Goal: Task Accomplishment & Management: Manage account settings

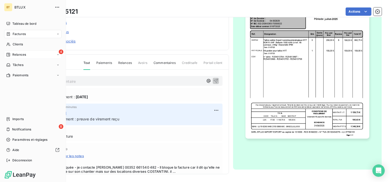
click at [13, 56] on span "Relances" at bounding box center [19, 54] width 14 height 5
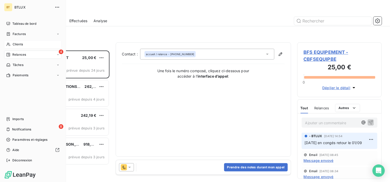
click at [12, 44] on div "Clients" at bounding box center [32, 44] width 57 height 8
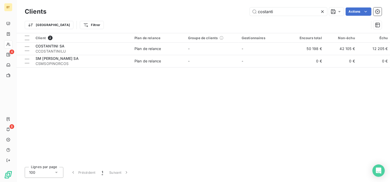
drag, startPoint x: 272, startPoint y: 12, endPoint x: 243, endPoint y: 12, distance: 29.4
click at [243, 12] on div "costanti Actions" at bounding box center [217, 11] width 329 height 8
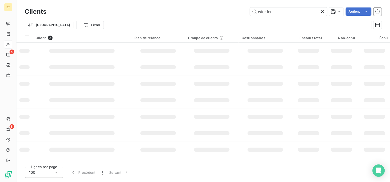
type input "wickler"
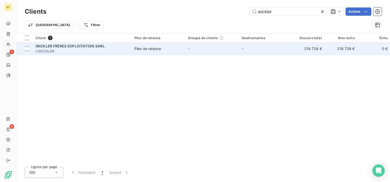
click at [41, 47] on span "WICKLER FRERES EXPLOITATION SARL" at bounding box center [70, 46] width 69 height 4
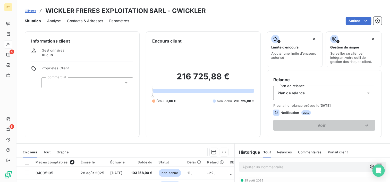
scroll to position [90, 0]
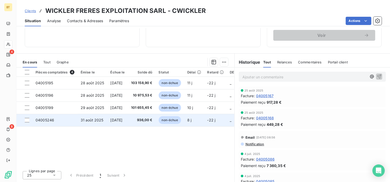
click at [140, 121] on td "936,00 €" at bounding box center [142, 120] width 28 height 12
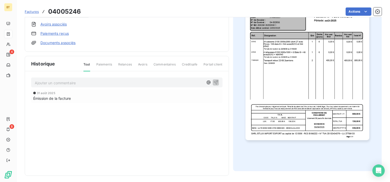
scroll to position [88, 0]
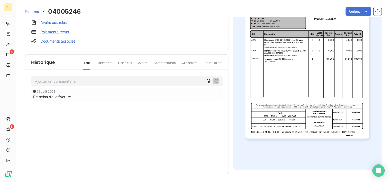
click at [101, 81] on p "Ajouter un commentaire ﻿" at bounding box center [119, 81] width 169 height 6
click at [86, 80] on p "avoir F250400" at bounding box center [119, 81] width 169 height 6
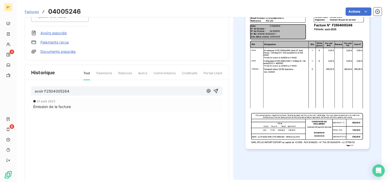
scroll to position [78, 0]
click at [213, 91] on icon "button" at bounding box center [215, 90] width 5 height 5
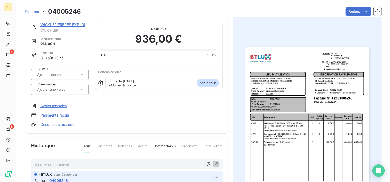
scroll to position [0, 0]
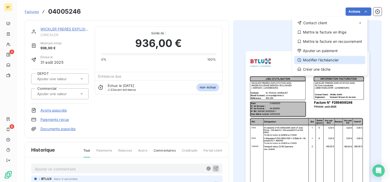
click at [324, 61] on div "Modifier l’échéancier" at bounding box center [329, 60] width 71 height 8
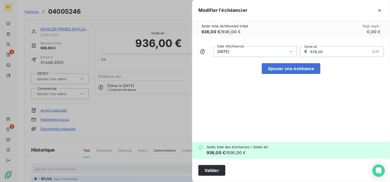
click at [292, 51] on icon at bounding box center [291, 51] width 5 height 5
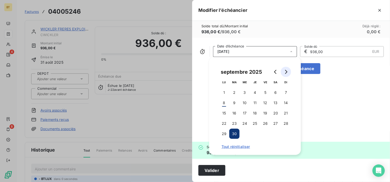
click at [285, 71] on icon "Go to next month" at bounding box center [286, 72] width 4 height 4
click at [243, 133] on button "31" at bounding box center [245, 134] width 10 height 10
click at [306, 105] on div "[DATE] Date d’échéance € 936,00 EUR Solde dû Ajouter une échéance" at bounding box center [291, 90] width 198 height 104
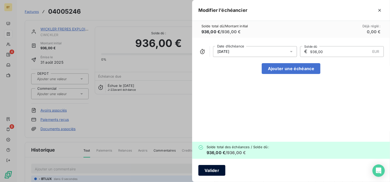
click at [211, 169] on button "Valider" at bounding box center [211, 170] width 27 height 11
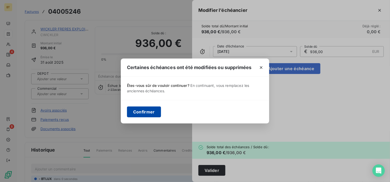
click at [148, 111] on button "Confirmer" at bounding box center [144, 111] width 34 height 11
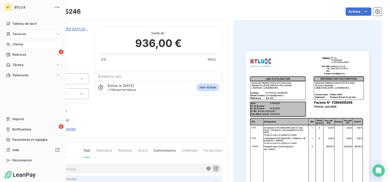
click at [17, 45] on span "Clients" at bounding box center [18, 44] width 10 height 5
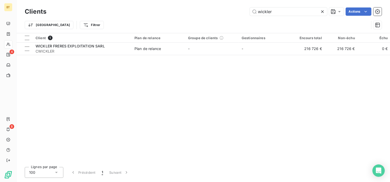
drag, startPoint x: 272, startPoint y: 14, endPoint x: 242, endPoint y: 9, distance: 30.8
click at [242, 9] on div "wickler Actions" at bounding box center [217, 11] width 329 height 8
type input "COSTANTI"
click at [211, 22] on div "Trier Filtrer" at bounding box center [197, 25] width 345 height 10
click at [291, 13] on input "COSTANTI" at bounding box center [288, 11] width 77 height 8
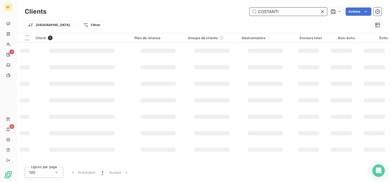
drag, startPoint x: 284, startPoint y: 11, endPoint x: 251, endPoint y: 9, distance: 32.8
click at [251, 9] on input "COSTANTI" at bounding box center [288, 11] width 77 height 8
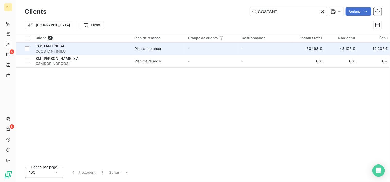
click at [40, 49] on span "CCOSTANTINILU" at bounding box center [82, 51] width 93 height 5
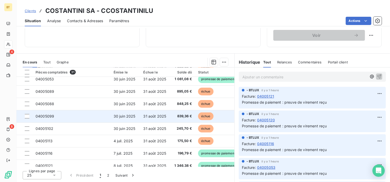
scroll to position [103, 0]
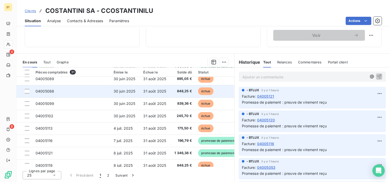
click at [56, 90] on td "04005088" at bounding box center [71, 91] width 78 height 12
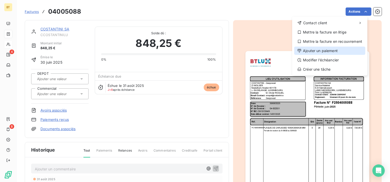
click at [323, 52] on div "Ajouter un paiement" at bounding box center [329, 51] width 71 height 8
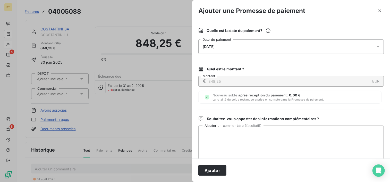
click at [231, 46] on div "[DATE]" at bounding box center [291, 46] width 186 height 14
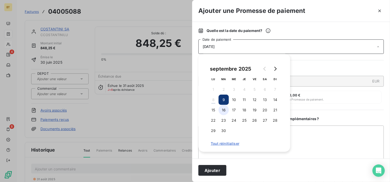
click at [224, 107] on button "16" at bounding box center [224, 110] width 10 height 10
click at [320, 135] on textarea "Ajouter un commentaire ( facultatif )" at bounding box center [291, 152] width 186 height 54
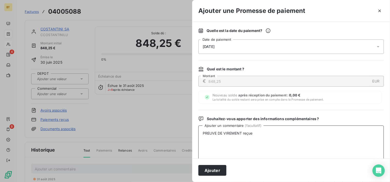
click at [244, 146] on textarea "PREUVE DE VIREMENT reçue" at bounding box center [291, 152] width 186 height 54
drag, startPoint x: 261, startPoint y: 132, endPoint x: 160, endPoint y: 130, distance: 101.0
click at [160, 182] on div "Ajouter une Promesse de paiement Quelle est la date du paiement ? [DATE] Date d…" at bounding box center [195, 182] width 390 height 0
type textarea "PREUVE DE VIREMENT reçue"
click at [216, 172] on button "Ajouter" at bounding box center [212, 170] width 28 height 11
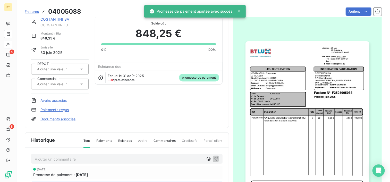
scroll to position [26, 0]
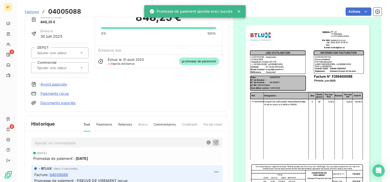
click at [36, 13] on span "Factures" at bounding box center [32, 12] width 14 height 4
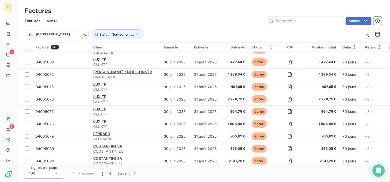
scroll to position [232, 0]
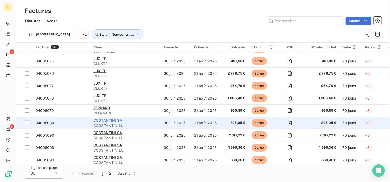
click at [108, 121] on span "COSTANTINI SA" at bounding box center [107, 120] width 29 height 4
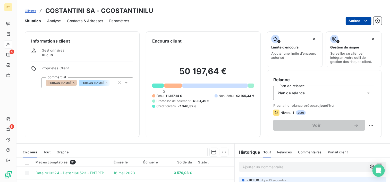
click at [369, 20] on html "BT 4 8 Clients COSTANTINI SA - CCOSTANTINILU Situation Analyse Contacts & Adres…" at bounding box center [195, 91] width 390 height 182
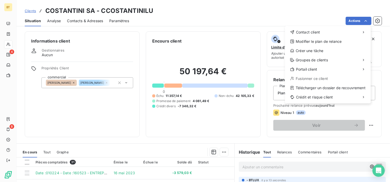
click at [225, 55] on html "BT 4 8 Clients COSTANTINI SA - CCOSTANTINILU Situation Analyse Contacts & Adres…" at bounding box center [195, 91] width 390 height 182
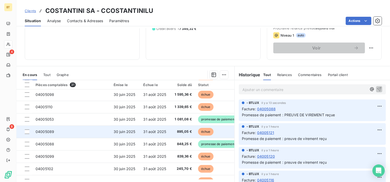
scroll to position [77, 0]
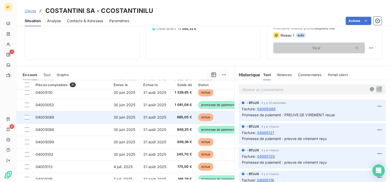
click at [43, 118] on span "04005089" at bounding box center [45, 117] width 19 height 4
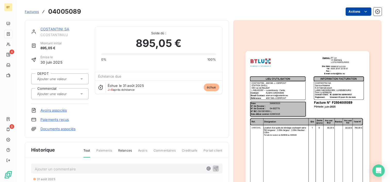
click at [365, 11] on html "BT 4 8 Factures 04005089 Actions COSTANTINI SA CCOSTANTINILU Montant initial 89…" at bounding box center [195, 91] width 390 height 182
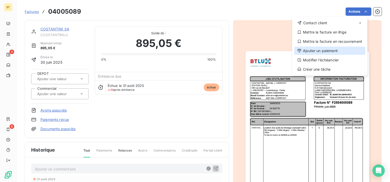
click at [321, 47] on div "Ajouter un paiement" at bounding box center [329, 51] width 71 height 8
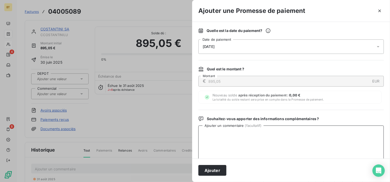
click at [226, 143] on textarea "Ajouter un commentaire ( facultatif )" at bounding box center [291, 152] width 186 height 54
paste textarea "PREUVE DE VIREMENT reçue"
type textarea "PREUVE DE VIREMENT reçue"
click at [244, 44] on div "[DATE]" at bounding box center [291, 46] width 186 height 14
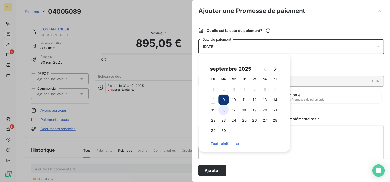
click at [226, 109] on button "16" at bounding box center [224, 110] width 10 height 10
click at [209, 171] on button "Ajouter" at bounding box center [212, 170] width 28 height 11
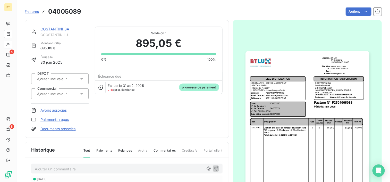
click at [34, 10] on span "Factures" at bounding box center [32, 12] width 14 height 4
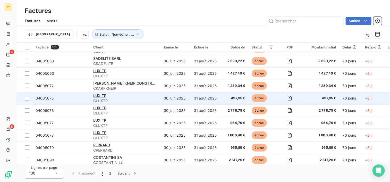
scroll to position [206, 0]
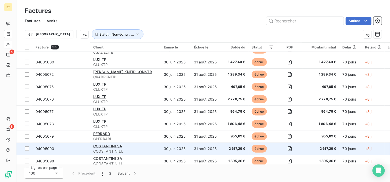
click at [234, 147] on span "2 617,29 €" at bounding box center [234, 148] width 21 height 5
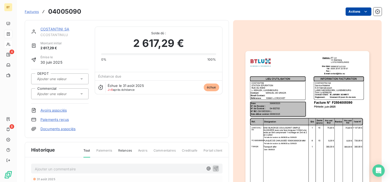
click at [358, 14] on html "BT 4 8 Factures 04005090 Actions COSTANTINI SA CCOSTANTINILU Montant initial 2 …" at bounding box center [195, 91] width 390 height 182
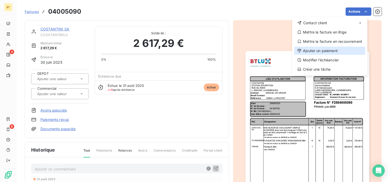
click at [329, 51] on div "Ajouter un paiement" at bounding box center [329, 51] width 71 height 8
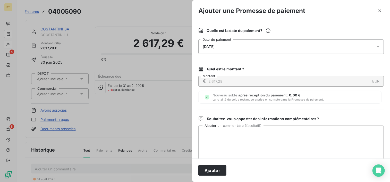
click at [265, 46] on div "[DATE]" at bounding box center [291, 46] width 186 height 14
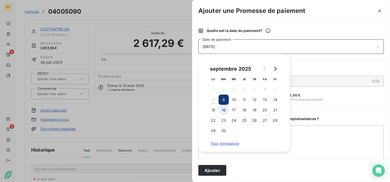
click at [222, 111] on button "16" at bounding box center [224, 110] width 10 height 10
click at [308, 145] on textarea "Ajouter un commentaire ( facultatif )" at bounding box center [291, 152] width 186 height 54
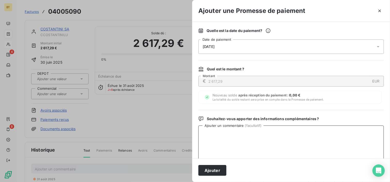
paste textarea "PREUVE DE VIREMENT reçue"
type textarea "PREUVE DE VIREMENT reçue"
click at [209, 170] on button "Ajouter" at bounding box center [212, 170] width 28 height 11
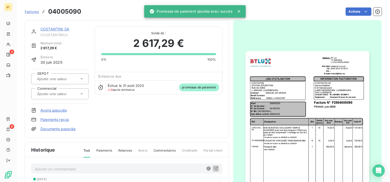
click at [37, 12] on span "Factures" at bounding box center [32, 12] width 14 height 4
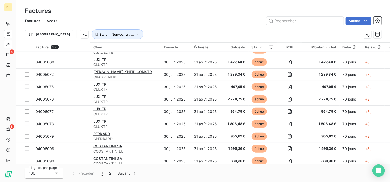
scroll to position [232, 0]
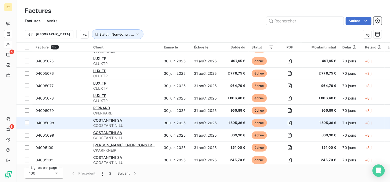
click at [179, 120] on td "30 juin 2025" at bounding box center [176, 123] width 30 height 12
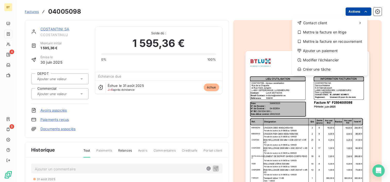
click at [365, 11] on html "BT 4 8 Factures 04005098 Actions Contact client Mettre la facture en litige Met…" at bounding box center [195, 91] width 390 height 182
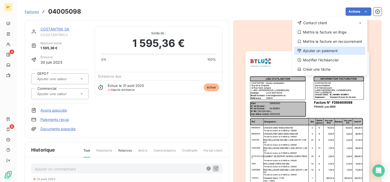
click at [328, 53] on div "Ajouter un paiement" at bounding box center [329, 51] width 71 height 8
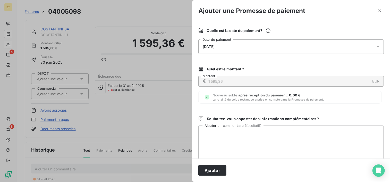
click at [263, 49] on div "[DATE]" at bounding box center [291, 46] width 186 height 14
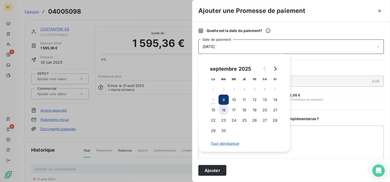
click at [226, 113] on button "16" at bounding box center [224, 110] width 10 height 10
click at [323, 142] on textarea "Ajouter un commentaire ( facultatif )" at bounding box center [291, 152] width 186 height 54
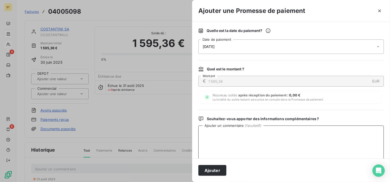
paste textarea "PREUVE DE VIREMENT reçue"
type textarea "PREUVE DE VIREMENT reçue"
click at [213, 172] on button "Ajouter" at bounding box center [212, 170] width 28 height 11
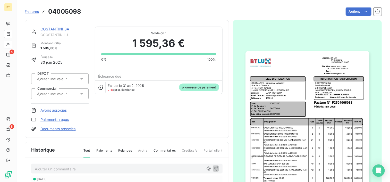
click at [31, 11] on span "Factures" at bounding box center [32, 12] width 14 height 4
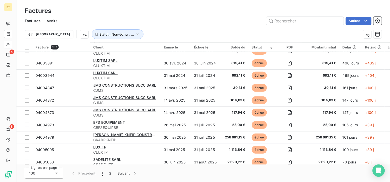
scroll to position [52, 0]
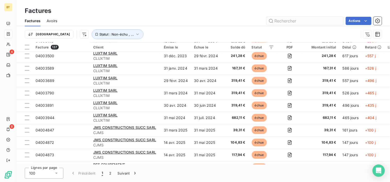
click at [288, 22] on input "text" at bounding box center [304, 21] width 77 height 8
type input "costanti"
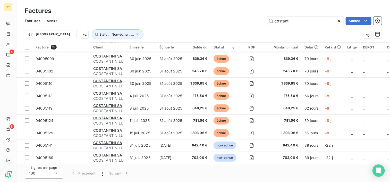
scroll to position [0, 0]
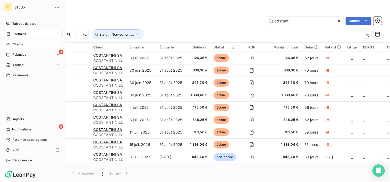
click at [14, 34] on span "Factures" at bounding box center [19, 34] width 13 height 5
click at [14, 68] on div "Clients" at bounding box center [32, 65] width 57 height 8
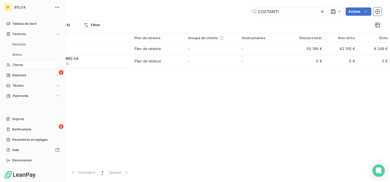
click at [12, 66] on div "Clients" at bounding box center [32, 65] width 57 height 8
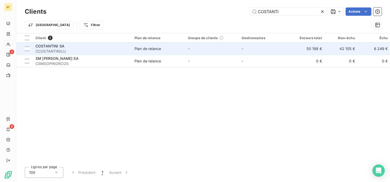
click at [66, 47] on div "COSTANTINI SA" at bounding box center [82, 46] width 93 height 5
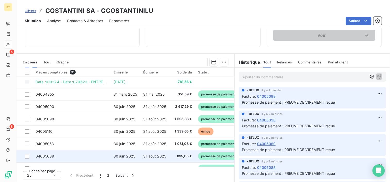
scroll to position [52, 0]
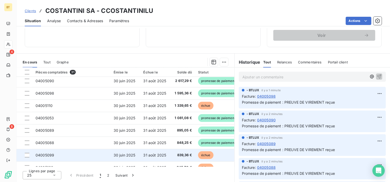
click at [108, 150] on td "04005099" at bounding box center [71, 155] width 78 height 12
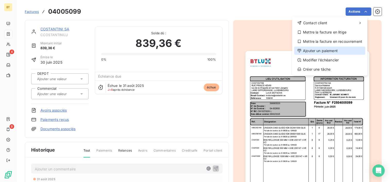
click at [323, 51] on div "Ajouter un paiement" at bounding box center [329, 51] width 71 height 8
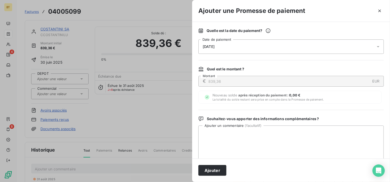
click at [258, 44] on div "[DATE]" at bounding box center [291, 46] width 186 height 14
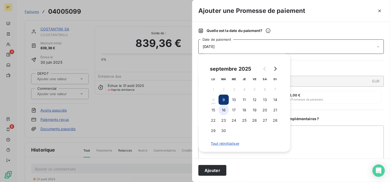
click at [224, 110] on button "16" at bounding box center [224, 110] width 10 height 10
click at [326, 127] on textarea "Ajouter un commentaire ( facultatif )" at bounding box center [291, 152] width 186 height 54
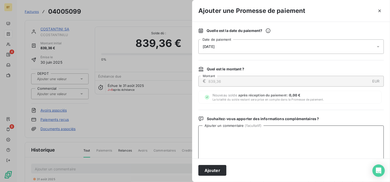
paste textarea "PREUVE DE VIREMENT reçue"
type textarea "PREUVE DE VIREMENT reçue"
click at [214, 171] on button "Ajouter" at bounding box center [212, 170] width 28 height 11
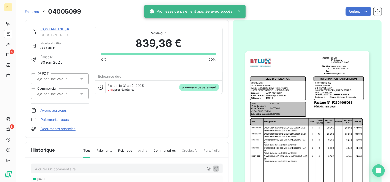
click at [31, 13] on span "Factures" at bounding box center [32, 12] width 14 height 4
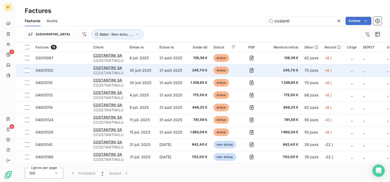
click at [197, 69] on span "245,70 €" at bounding box center [198, 70] width 19 height 5
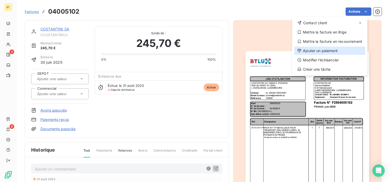
click at [342, 49] on div "Ajouter un paiement" at bounding box center [329, 51] width 71 height 8
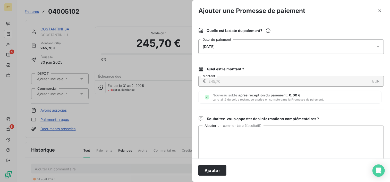
click at [244, 49] on div "[DATE]" at bounding box center [291, 46] width 186 height 14
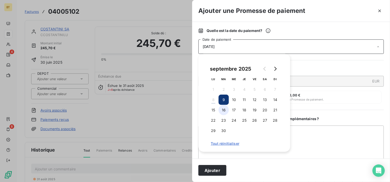
click at [224, 111] on button "16" at bounding box center [224, 110] width 10 height 10
click at [308, 139] on textarea "Ajouter un commentaire ( facultatif )" at bounding box center [291, 152] width 186 height 54
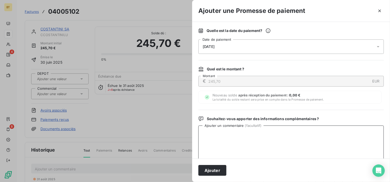
paste textarea "PREUVE DE VIREMENT reçue"
type textarea "PREUVE DE VIREMENT reçue"
click at [220, 170] on button "Ajouter" at bounding box center [212, 170] width 28 height 11
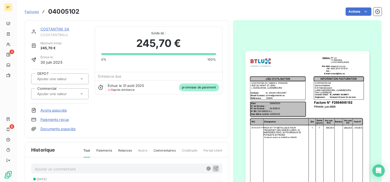
click at [66, 30] on link "COSTANTINI SA" at bounding box center [54, 29] width 29 height 4
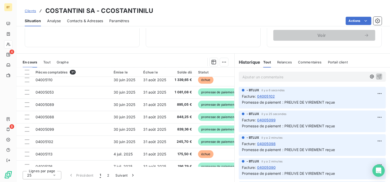
scroll to position [103, 0]
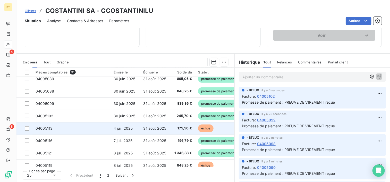
click at [96, 127] on td "04005113" at bounding box center [71, 128] width 78 height 12
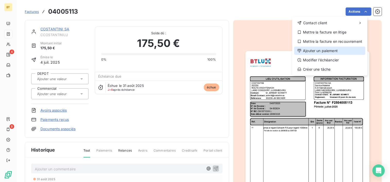
click at [324, 51] on div "Ajouter un paiement" at bounding box center [329, 51] width 71 height 8
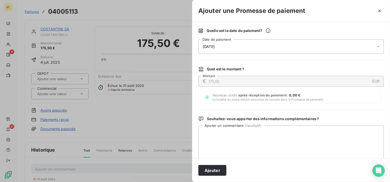
click at [276, 47] on div "[DATE]" at bounding box center [291, 46] width 186 height 14
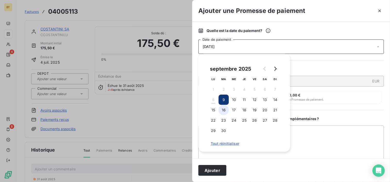
click at [225, 114] on button "16" at bounding box center [224, 110] width 10 height 10
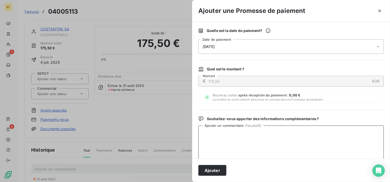
click at [327, 144] on textarea "Ajouter un commentaire ( facultatif )" at bounding box center [291, 152] width 186 height 54
paste textarea "PREUVE DE VIREMENT reçue"
type textarea "PREUVE DE VIREMENT reçue"
click at [209, 170] on button "Ajouter" at bounding box center [212, 170] width 28 height 11
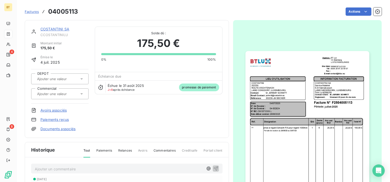
click at [47, 29] on link "COSTANTINI SA" at bounding box center [54, 29] width 29 height 4
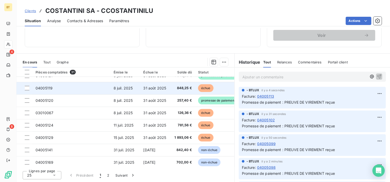
scroll to position [155, 0]
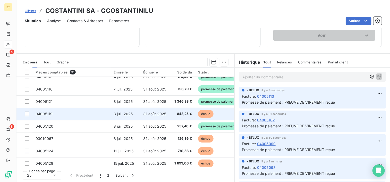
click at [62, 113] on td "04005119" at bounding box center [71, 114] width 78 height 12
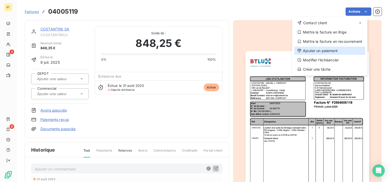
click at [320, 53] on div "Ajouter un paiement" at bounding box center [329, 51] width 71 height 8
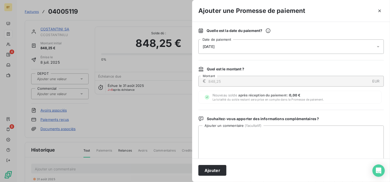
click at [263, 50] on div "[DATE]" at bounding box center [291, 46] width 186 height 14
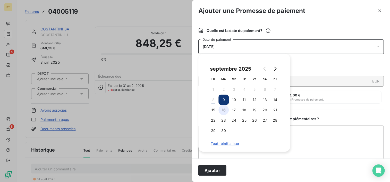
click at [223, 111] on button "16" at bounding box center [224, 110] width 10 height 10
click at [324, 139] on textarea "Ajouter un commentaire ( facultatif )" at bounding box center [291, 152] width 186 height 54
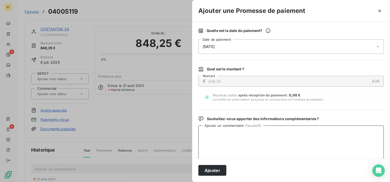
paste textarea "PREUVE DE VIREMENT reçue"
type textarea "PREUVE DE VIREMENT reçue"
click at [219, 171] on button "Ajouter" at bounding box center [212, 170] width 28 height 11
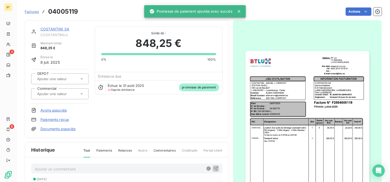
click at [48, 27] on link "COSTANTINI SA" at bounding box center [54, 29] width 29 height 4
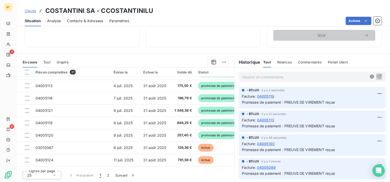
scroll to position [155, 0]
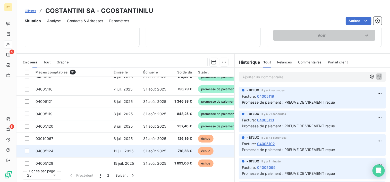
click at [77, 149] on td "04005124" at bounding box center [71, 151] width 78 height 12
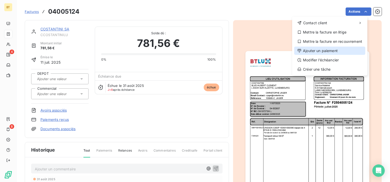
click at [322, 52] on div "Ajouter un paiement" at bounding box center [329, 51] width 71 height 8
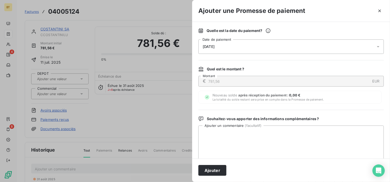
click at [242, 48] on div "[DATE]" at bounding box center [291, 46] width 186 height 14
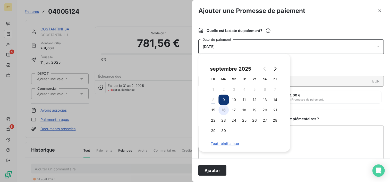
click at [224, 109] on button "16" at bounding box center [224, 110] width 10 height 10
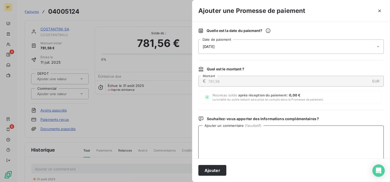
click at [312, 141] on textarea "Ajouter un commentaire ( facultatif )" at bounding box center [291, 152] width 186 height 54
paste textarea "PREUVE DE VIREMENT reçue"
type textarea "PREUVE DE VIREMENT reçue"
click at [217, 171] on button "Ajouter" at bounding box center [212, 170] width 28 height 11
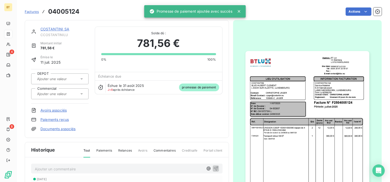
click at [32, 12] on span "Factures" at bounding box center [32, 12] width 14 height 4
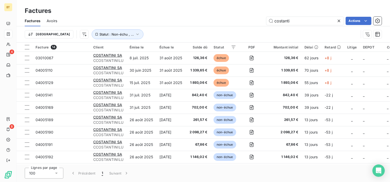
click at [37, 21] on span "Factures" at bounding box center [33, 20] width 16 height 5
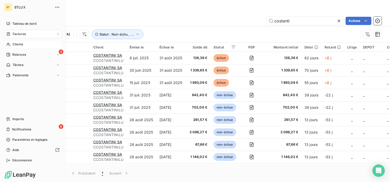
click at [9, 43] on icon at bounding box center [8, 44] width 4 height 4
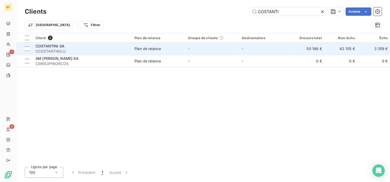
click at [86, 51] on span "CCOSTANTINILU" at bounding box center [82, 51] width 93 height 5
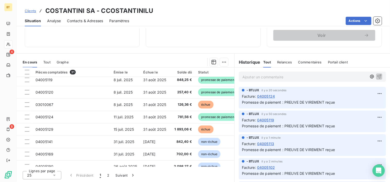
scroll to position [180, 0]
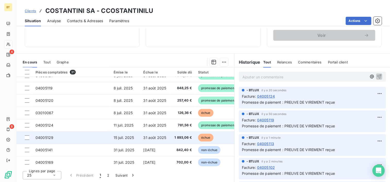
click at [177, 136] on span "1 893,06 €" at bounding box center [182, 137] width 20 height 5
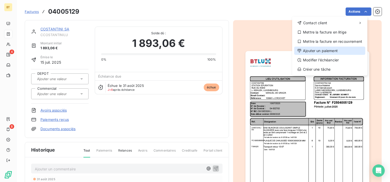
click at [333, 52] on div "Ajouter un paiement" at bounding box center [329, 51] width 71 height 8
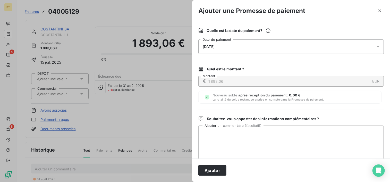
click at [243, 48] on div "[DATE]" at bounding box center [291, 46] width 186 height 14
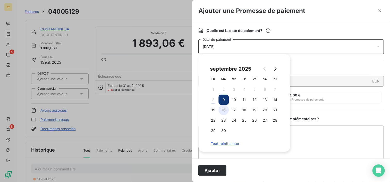
click at [224, 109] on button "16" at bounding box center [224, 110] width 10 height 10
click at [301, 128] on textarea "Ajouter un commentaire ( facultatif )" at bounding box center [291, 152] width 186 height 54
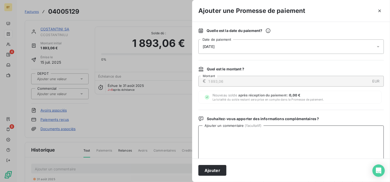
paste textarea "PREUVE DE VIREMENT reçue"
type textarea "PREUVE DE VIREMENT reçue"
click at [211, 169] on button "Ajouter" at bounding box center [212, 170] width 28 height 11
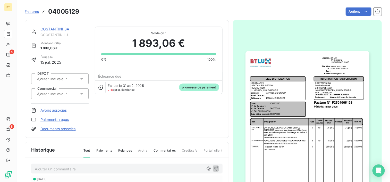
click at [68, 30] on div "COSTANTINI SA" at bounding box center [64, 29] width 48 height 5
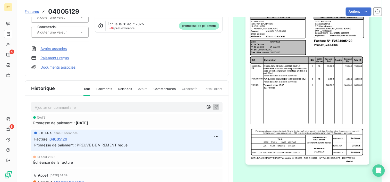
scroll to position [36, 0]
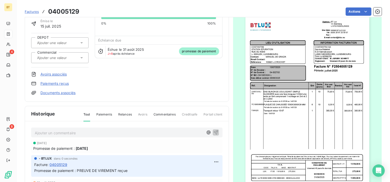
click at [32, 12] on span "Factures" at bounding box center [32, 12] width 14 height 4
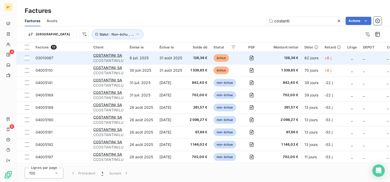
click at [120, 59] on span "CCOSTANTINILU" at bounding box center [108, 60] width 30 height 5
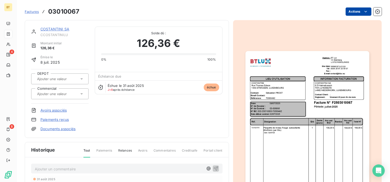
click at [365, 12] on html "BT 4 8 Factures 03010067 Actions COSTANTINI SA CCOSTANTINILU Montant initial 12…" at bounding box center [195, 91] width 390 height 182
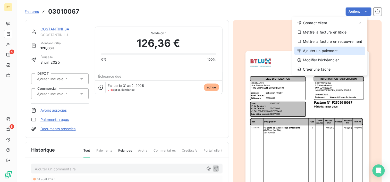
click at [332, 50] on div "Ajouter un paiement" at bounding box center [329, 51] width 71 height 8
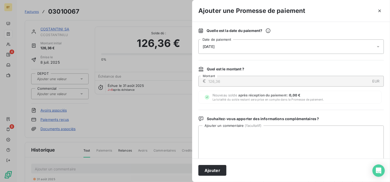
click at [265, 46] on div "[DATE]" at bounding box center [291, 46] width 186 height 14
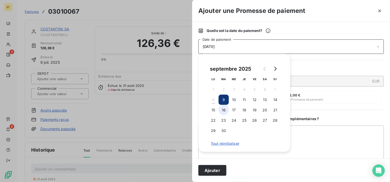
click at [224, 111] on button "16" at bounding box center [224, 110] width 10 height 10
click at [316, 155] on textarea "Ajouter un commentaire ( facultatif )" at bounding box center [291, 152] width 186 height 54
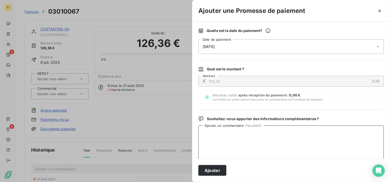
paste textarea "PREUVE DE VIREMENT reçue"
type textarea "PREUVE DE VIREMENT reçue"
click at [215, 169] on button "Ajouter" at bounding box center [212, 170] width 28 height 11
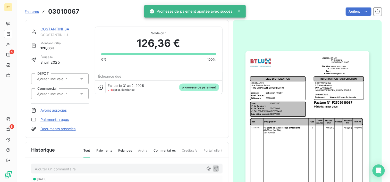
click at [45, 29] on link "COSTANTINI SA" at bounding box center [54, 29] width 29 height 4
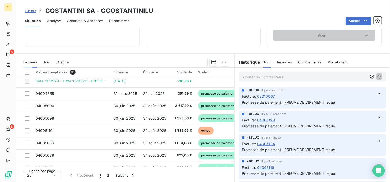
scroll to position [52, 0]
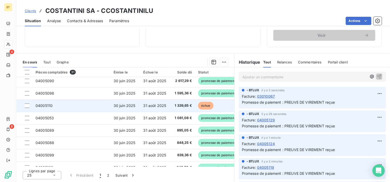
click at [148, 106] on span "31 août 2025" at bounding box center [155, 105] width 23 height 4
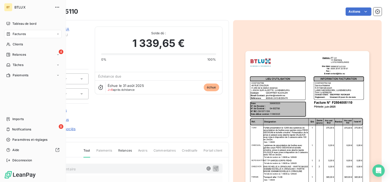
click at [21, 28] on nav "Tableau de bord Factures Clients 4 Relances Tâches Paiements" at bounding box center [32, 50] width 57 height 60
click at [20, 27] on div "Tableau de bord" at bounding box center [32, 24] width 57 height 8
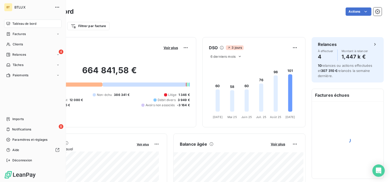
click at [19, 22] on span "Tableau de bord" at bounding box center [24, 23] width 24 height 5
